Goal: Task Accomplishment & Management: Use online tool/utility

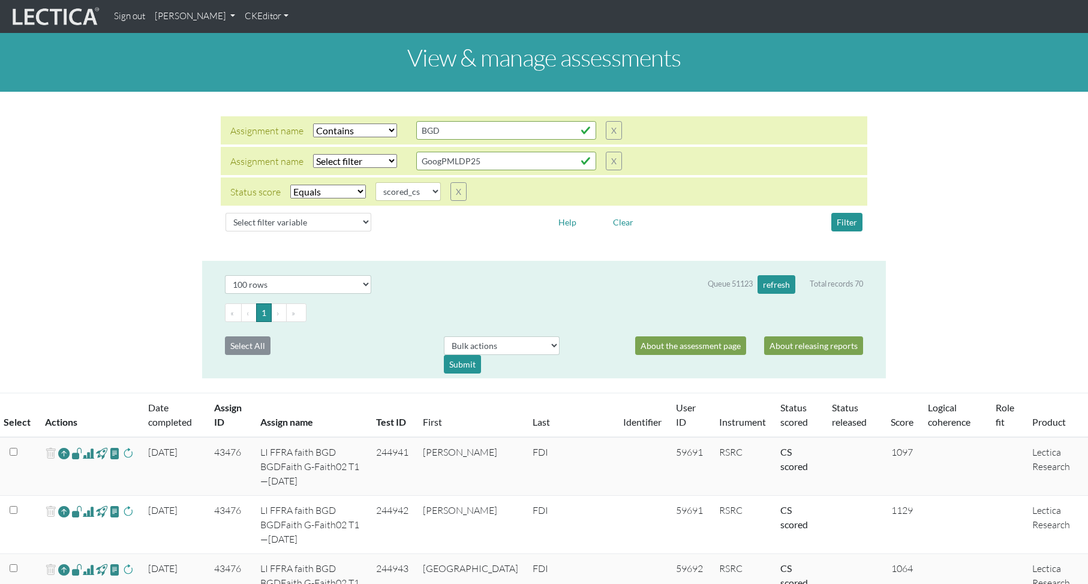
select select "icontains"
select select "scored_cs"
select select "100"
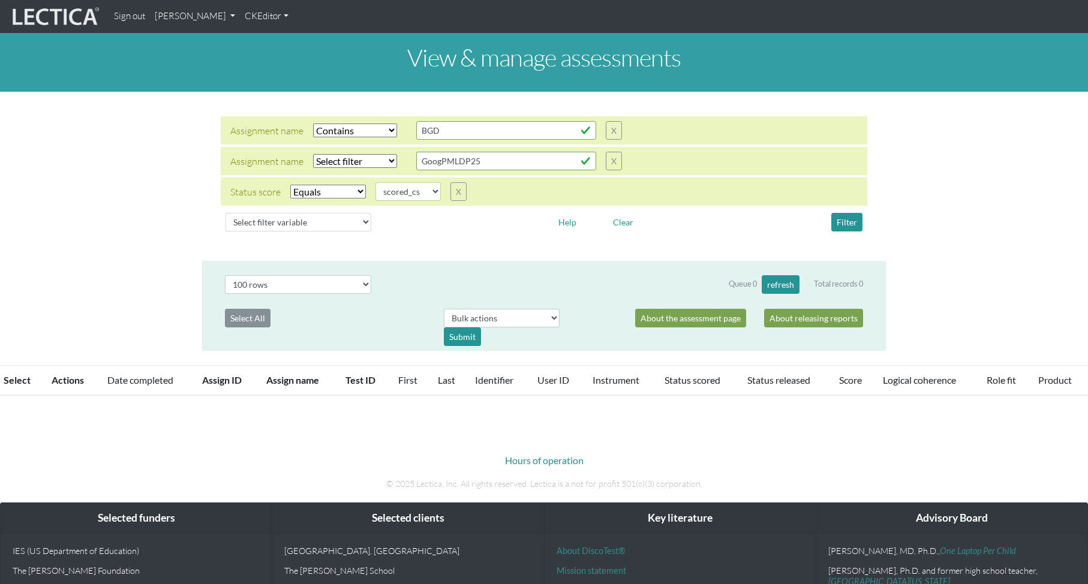
select select "icontains"
select select "scored_cs"
select select "100"
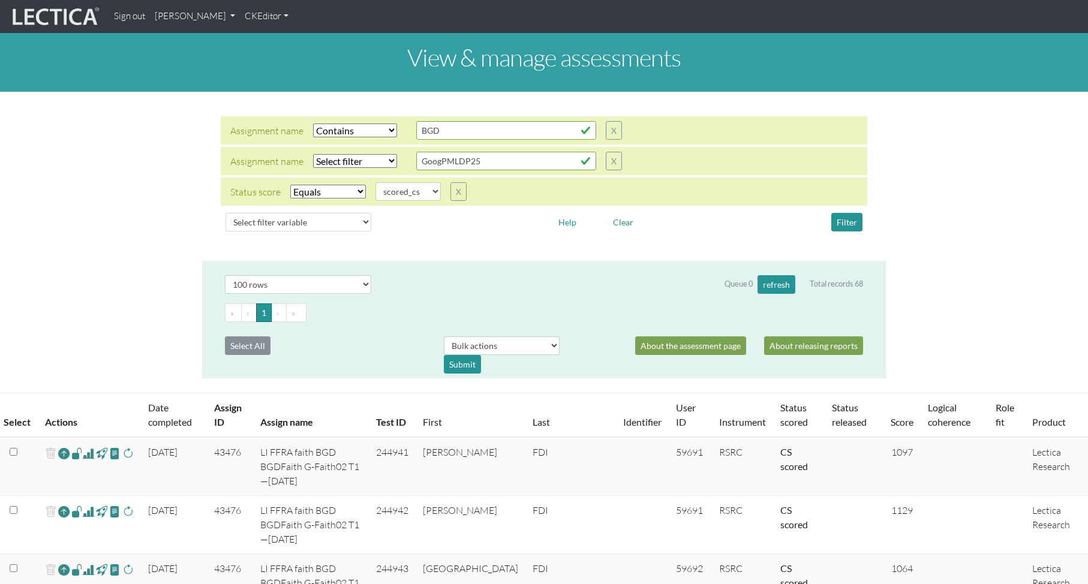
scroll to position [285, 0]
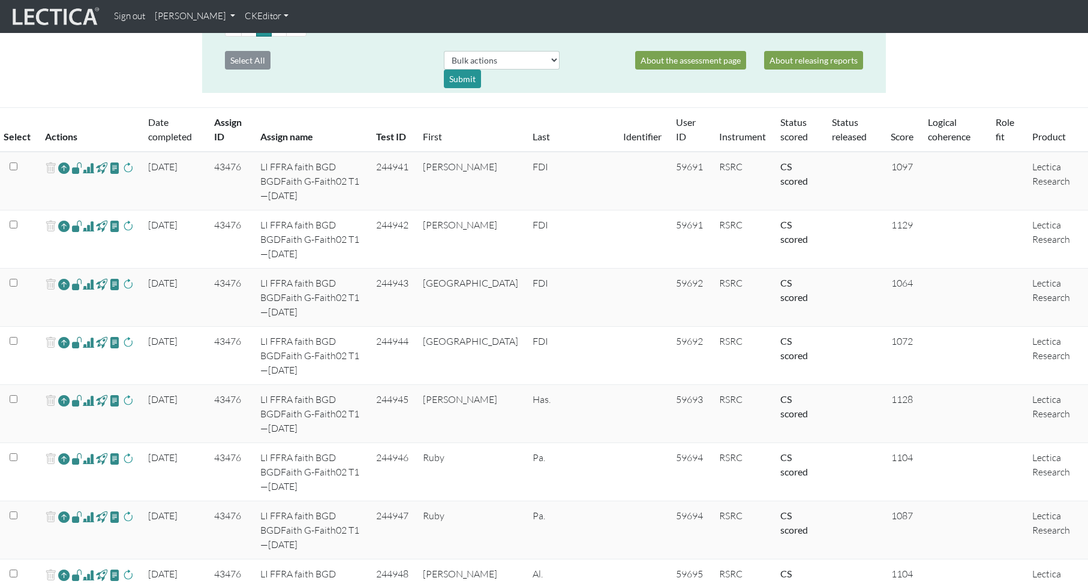
click at [89, 167] on span at bounding box center [88, 168] width 11 height 14
click at [89, 219] on span at bounding box center [88, 226] width 11 height 14
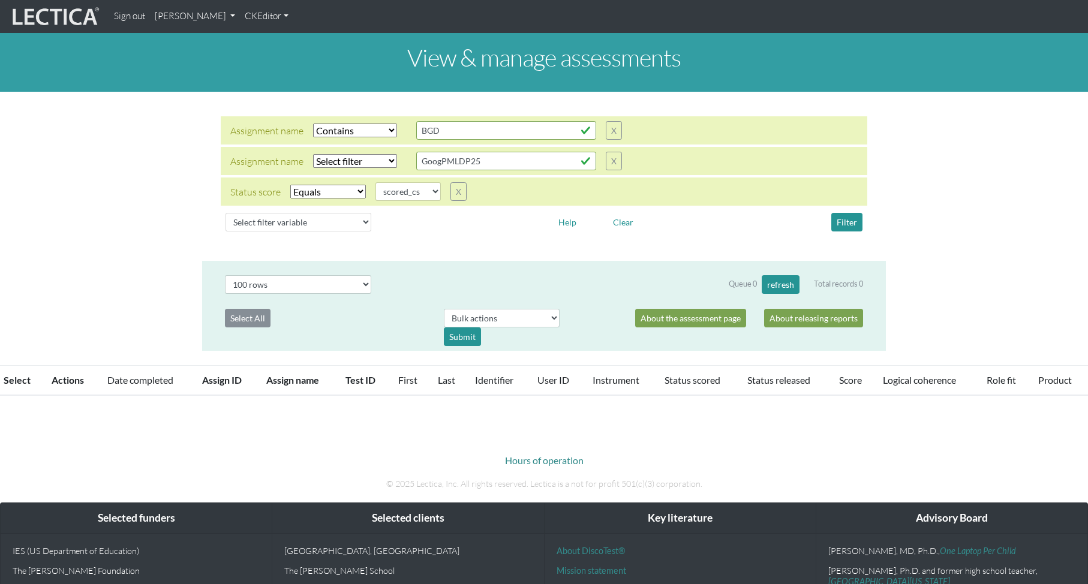
select select "icontains"
select select "scored_cs"
select select "100"
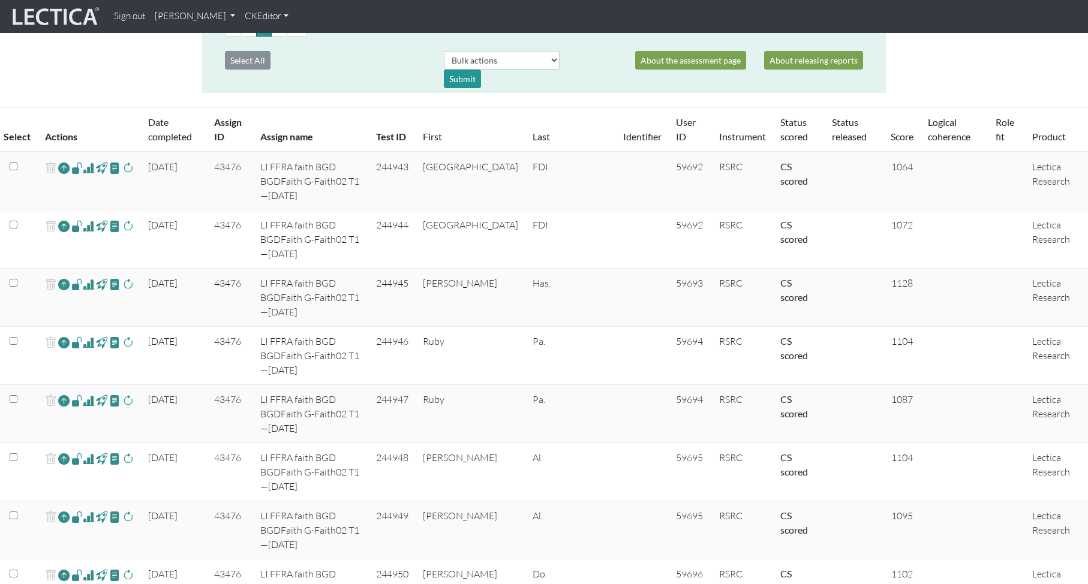
click at [89, 167] on span at bounding box center [88, 168] width 11 height 14
click at [91, 168] on span at bounding box center [88, 168] width 11 height 14
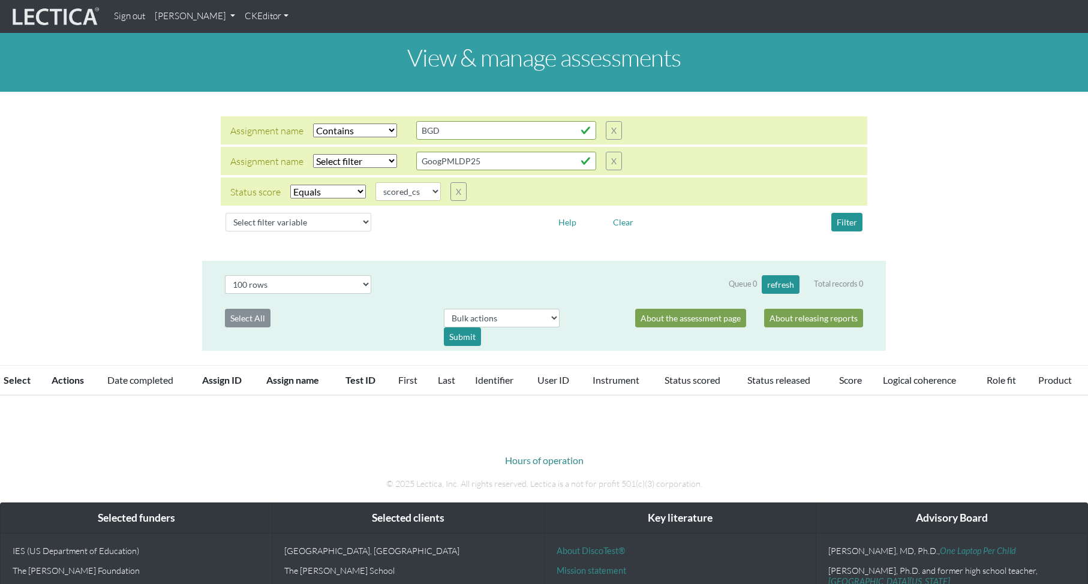
select select "icontains"
select select "scored_cs"
select select "100"
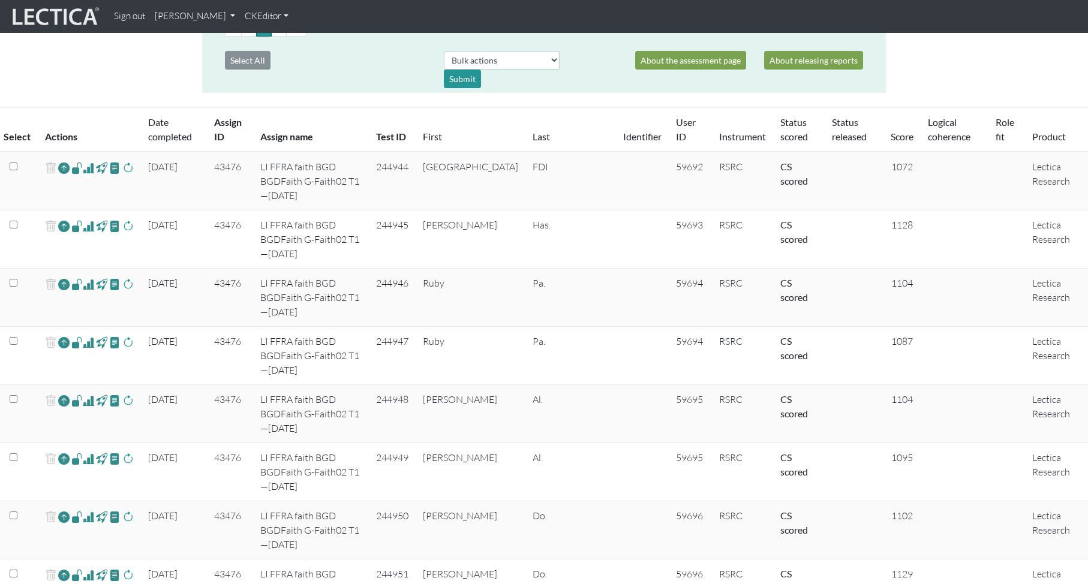
click at [91, 169] on span at bounding box center [88, 168] width 11 height 14
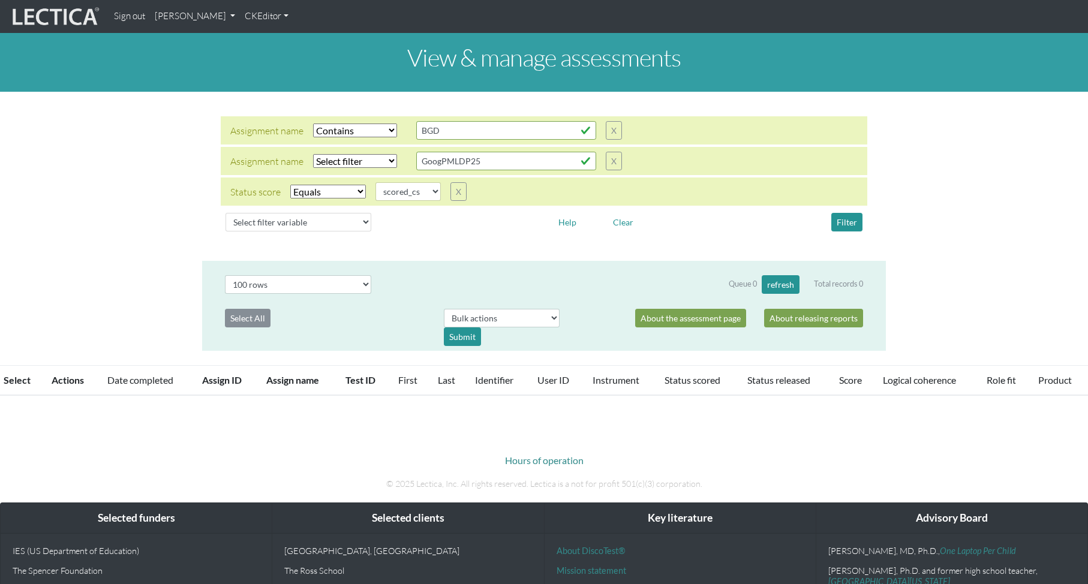
select select "icontains"
select select "scored_cs"
select select "100"
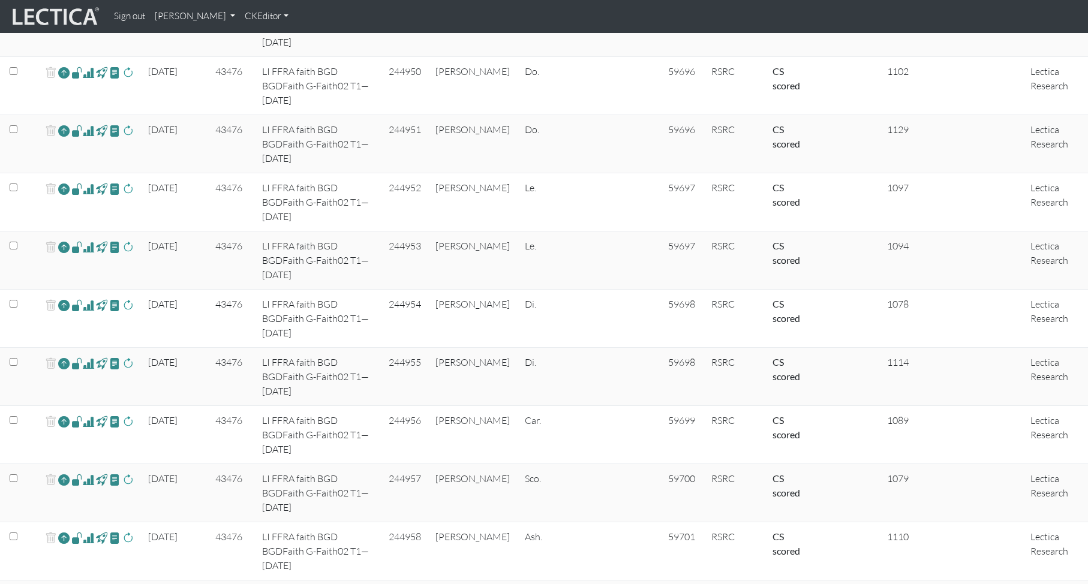
scroll to position [673, 0]
click at [88, 413] on span at bounding box center [88, 420] width 11 height 14
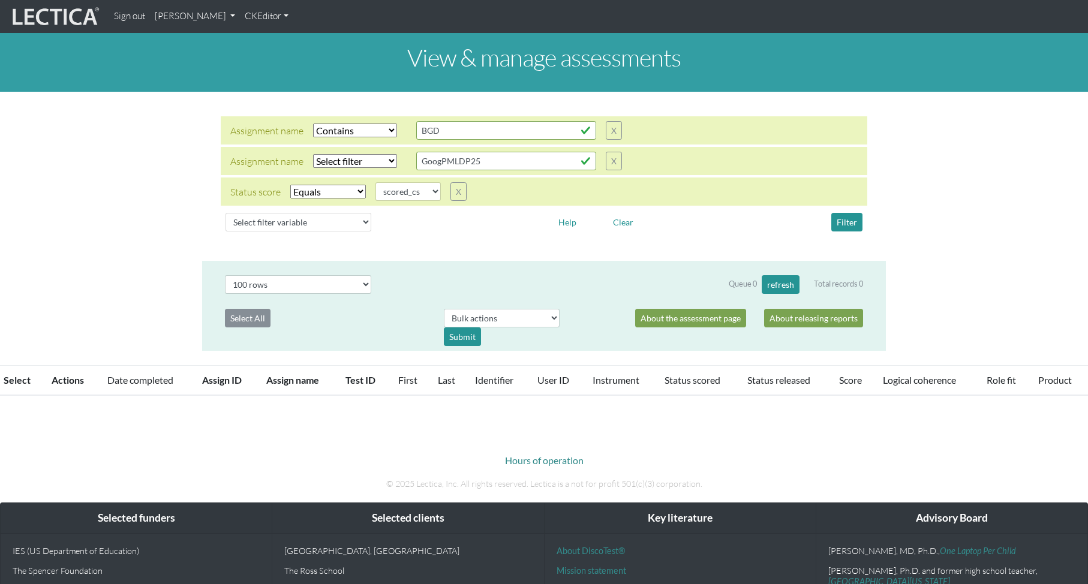
select select "icontains"
select select "scored_cs"
select select "100"
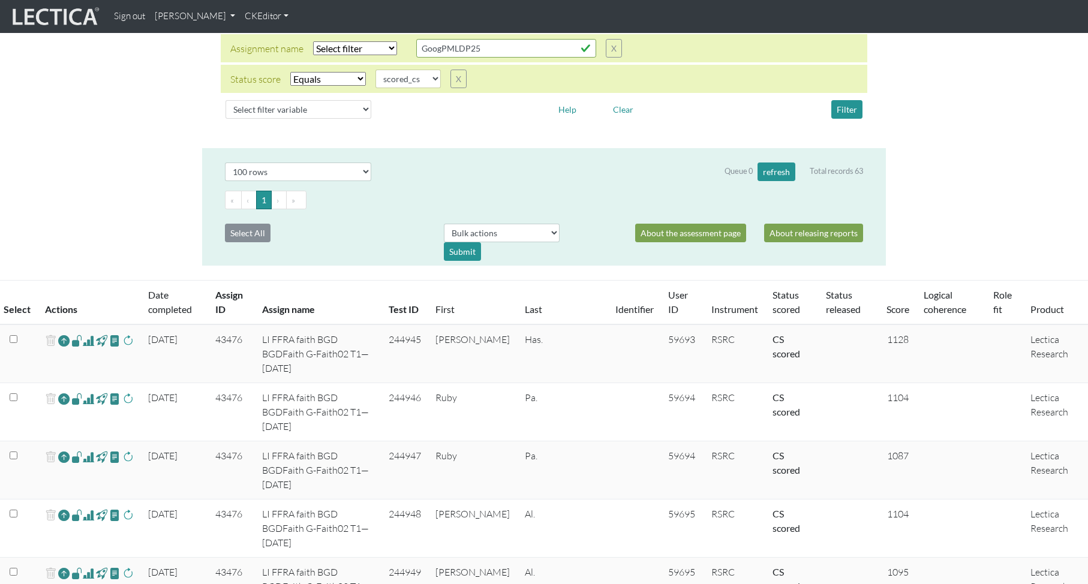
scroll to position [112, 0]
